Goal: Task Accomplishment & Management: Complete application form

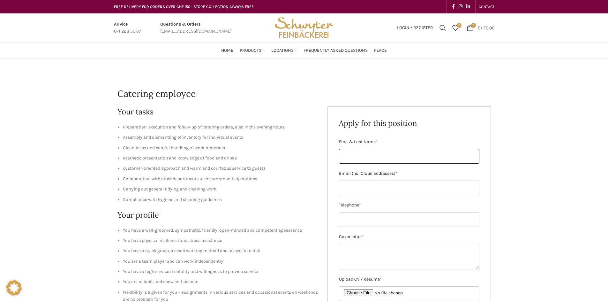
click at [354, 153] on input "First & Last Name *" at bounding box center [409, 156] width 140 height 15
type input "[PERSON_NAME]"
type input "[EMAIL_ADDRESS][DOMAIN_NAME]"
type input "0779376202"
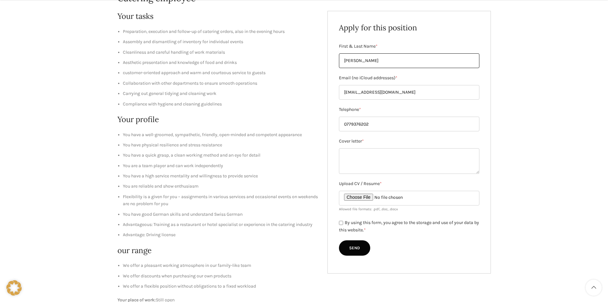
scroll to position [96, 0]
click at [373, 194] on input "Upload CV / Resume *" at bounding box center [409, 197] width 140 height 15
type input "C:\fakepath\samar cv.pdf"
click at [340, 224] on div "By using this form, you agree to the storage and use of your data by this websi…" at bounding box center [409, 226] width 140 height 15
click at [341, 224] on input "By using this form, you agree to the storage and use of your data by this websi…" at bounding box center [341, 222] width 4 height 4
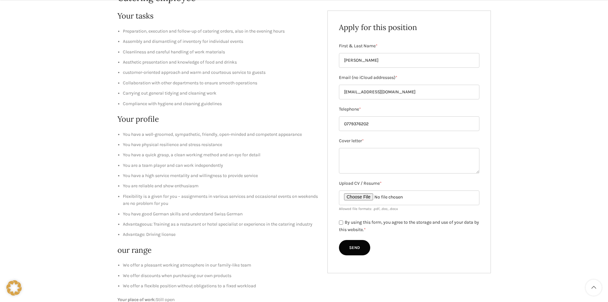
checkbox input "true"
click at [357, 244] on input "Send" at bounding box center [354, 247] width 31 height 15
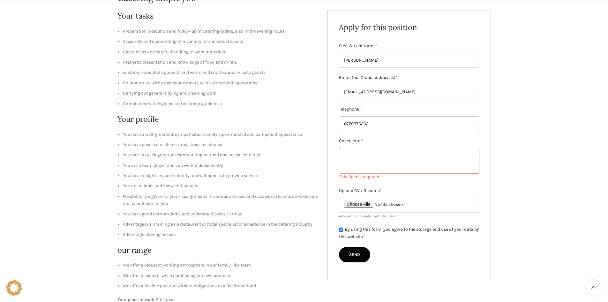
click at [354, 162] on textarea "Cover letter *" at bounding box center [409, 161] width 140 height 26
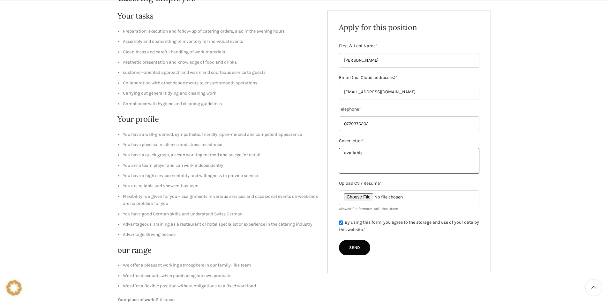
type textarea "available"
click at [362, 246] on input "Send" at bounding box center [354, 247] width 31 height 15
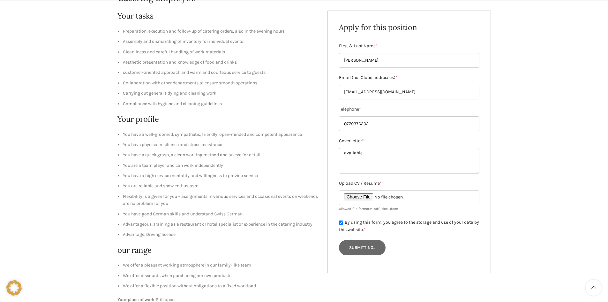
type input "Send"
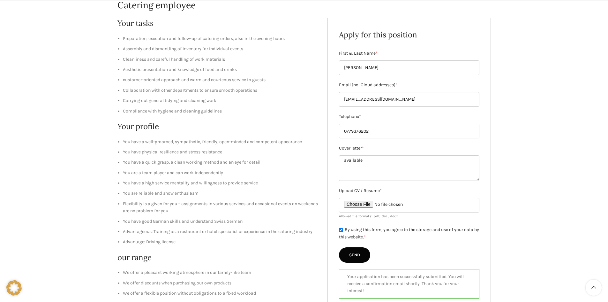
scroll to position [0, 0]
